Goal: Task Accomplishment & Management: Manage account settings

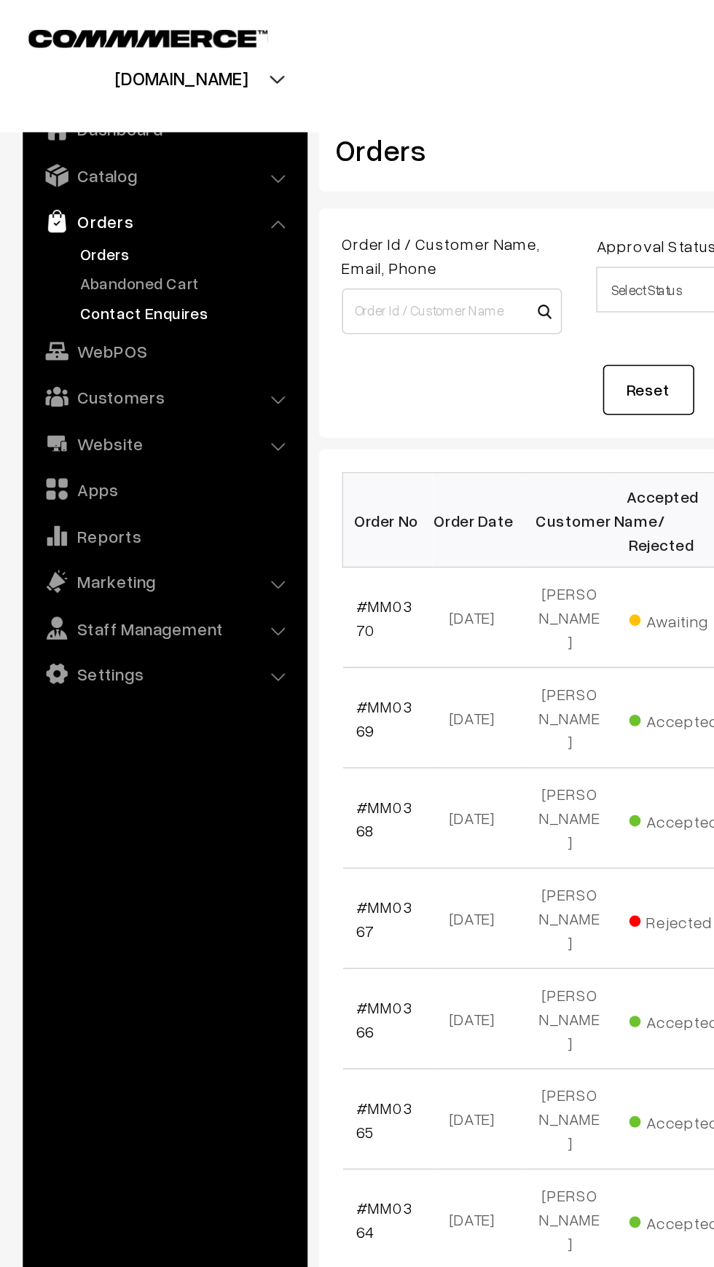
click at [59, 197] on link "Contact Enquires" at bounding box center [119, 199] width 144 height 15
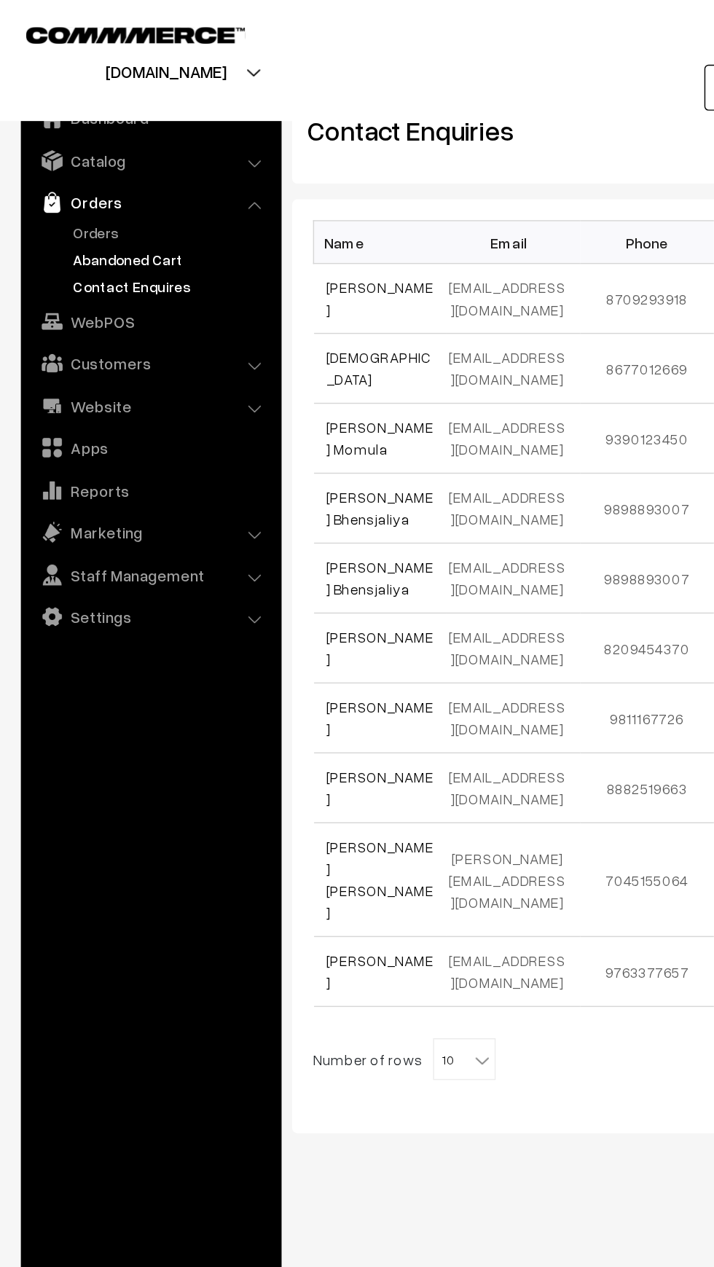
click at [59, 182] on link "Abandoned Cart" at bounding box center [119, 180] width 144 height 15
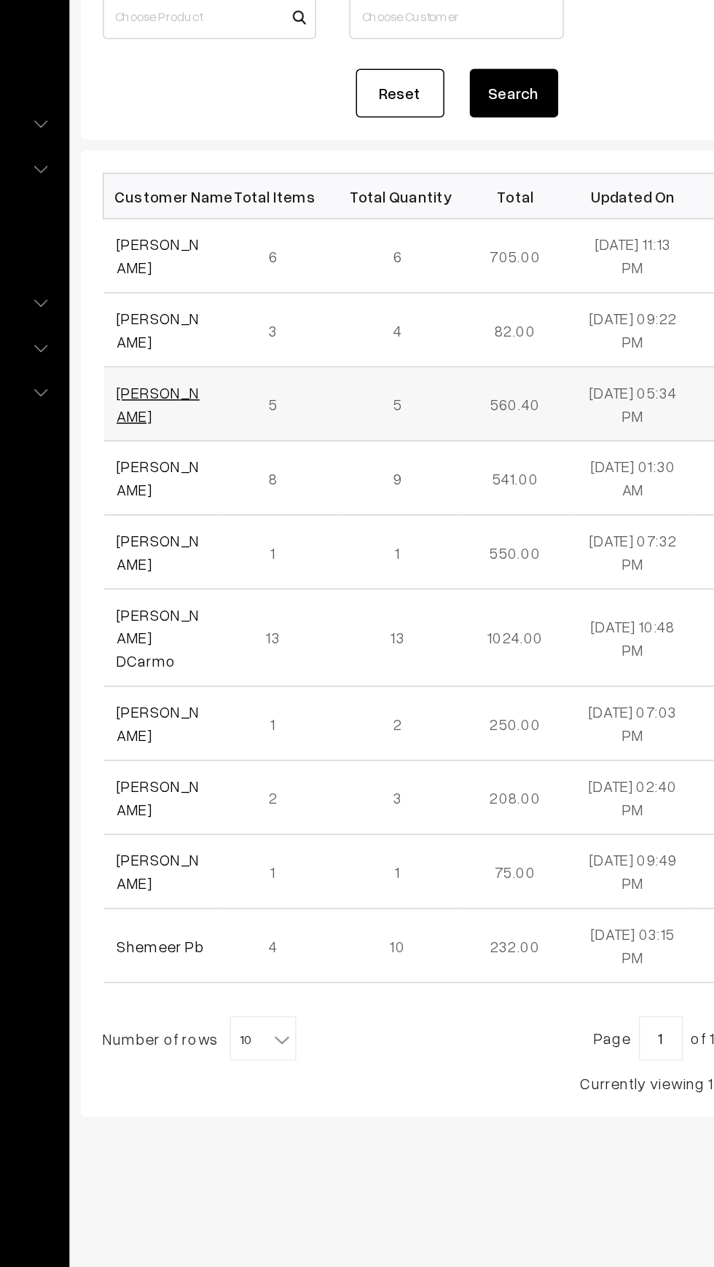
click at [232, 448] on link "Sudheer Kumar" at bounding box center [255, 440] width 55 height 28
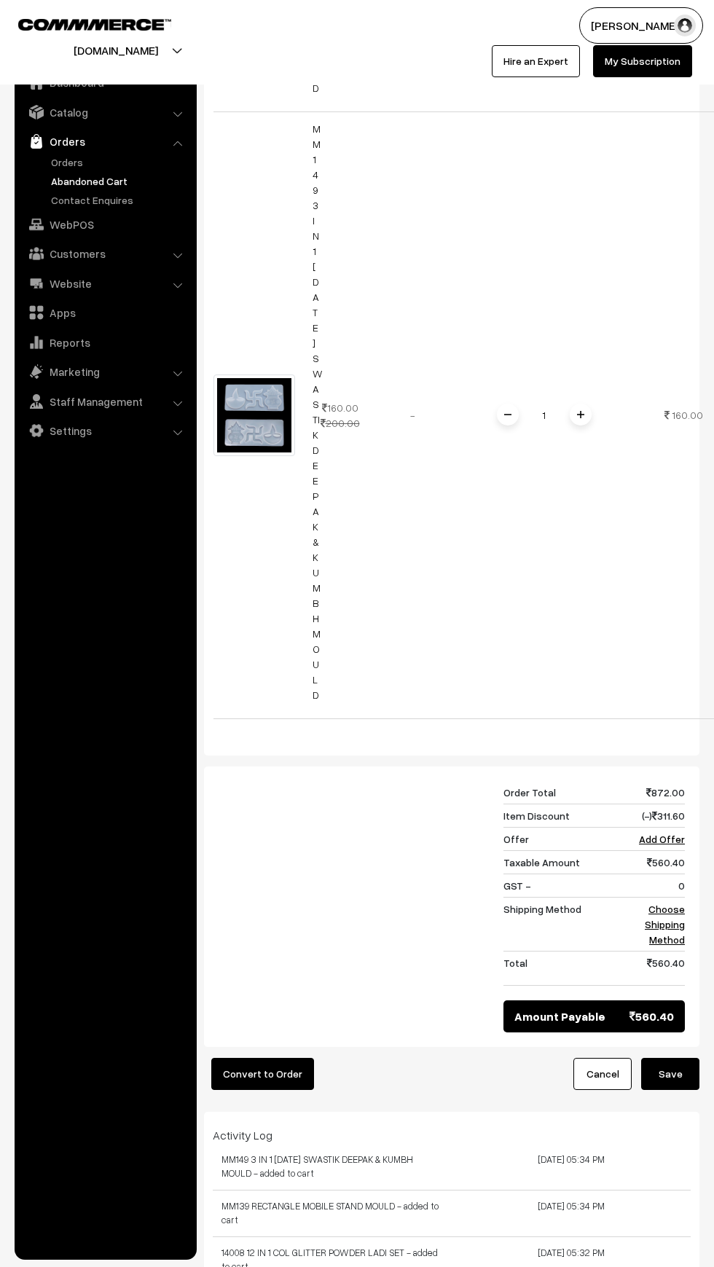
scroll to position [1733, 0]
